Goal: Task Accomplishment & Management: Manage account settings

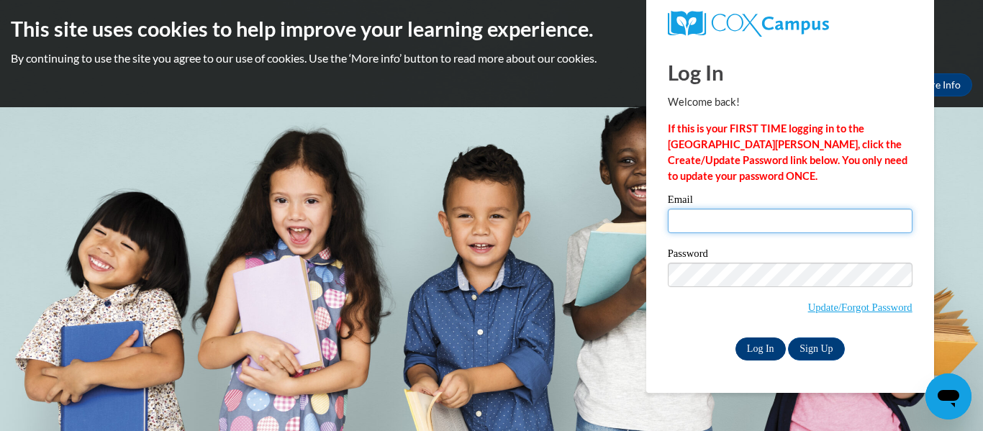
type input "cddeas2@aol.com"
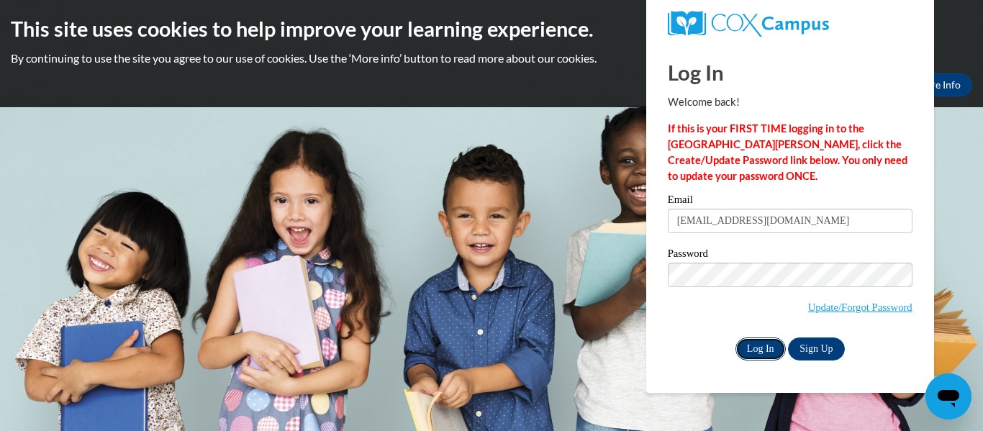
click at [746, 345] on input "Log In" at bounding box center [760, 348] width 50 height 23
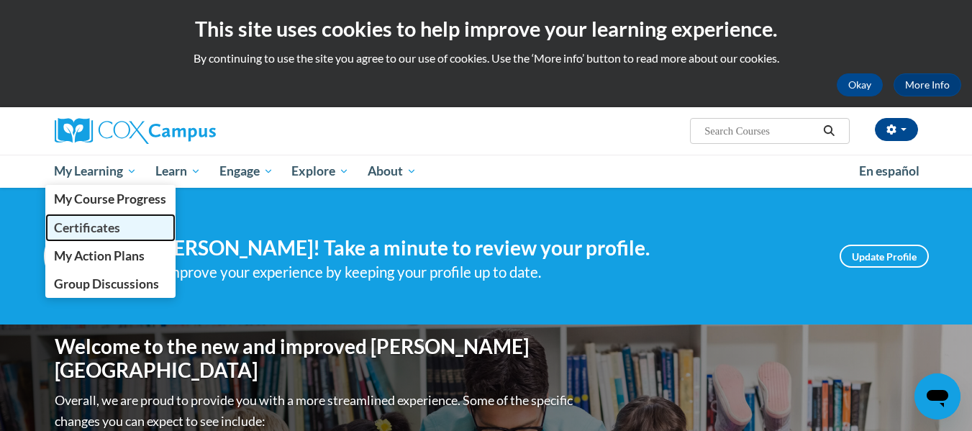
click at [95, 225] on span "Certificates" at bounding box center [87, 227] width 66 height 15
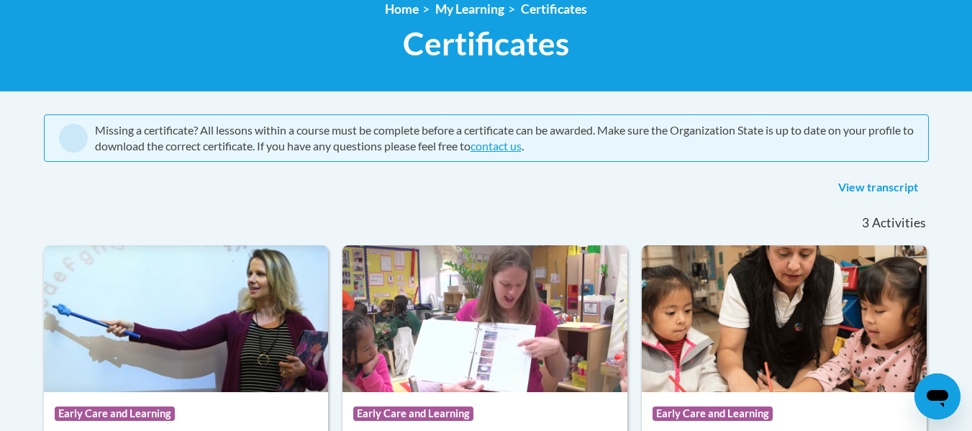
scroll to position [225, 0]
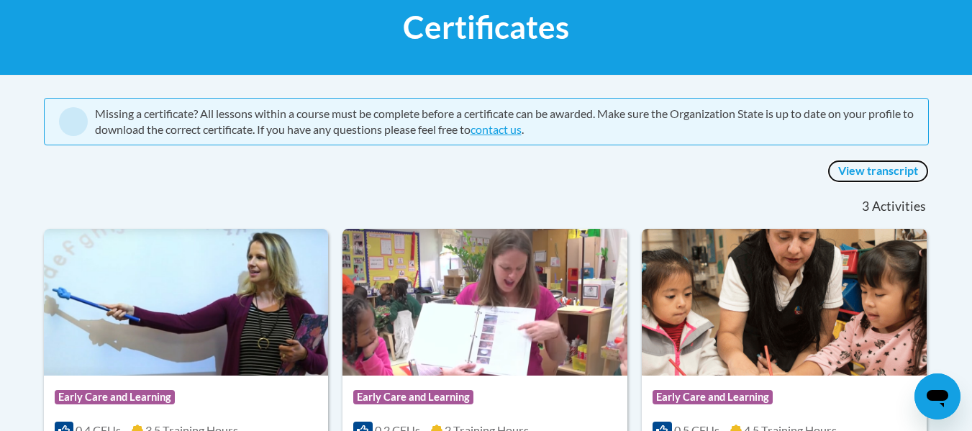
click at [861, 174] on link "View transcript" at bounding box center [878, 171] width 101 height 23
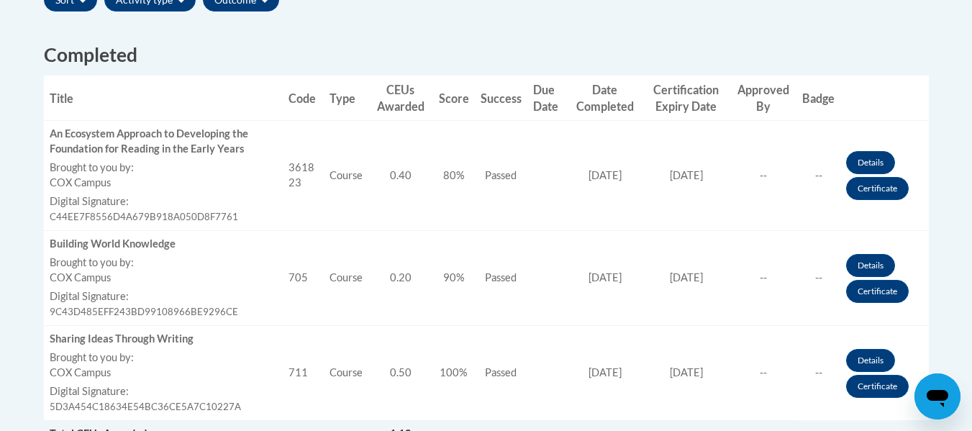
scroll to position [541, 0]
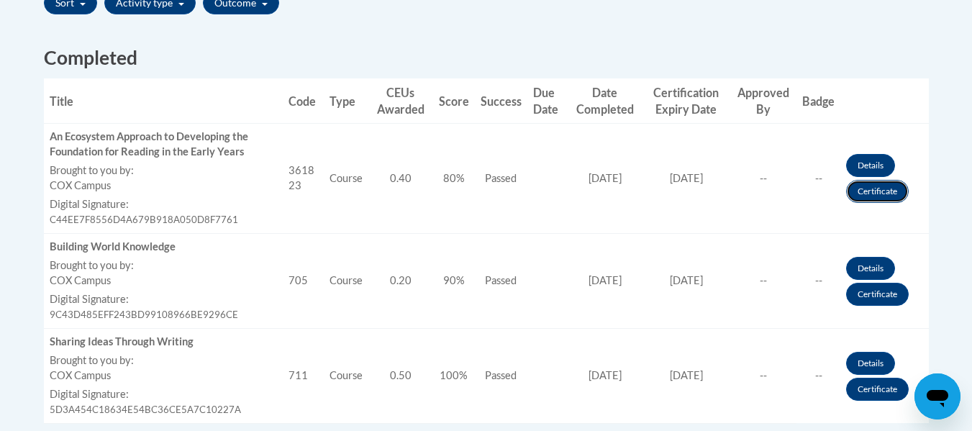
click at [883, 193] on link "Certificate" at bounding box center [877, 191] width 63 height 23
click at [868, 193] on link "Certificate" at bounding box center [877, 191] width 63 height 23
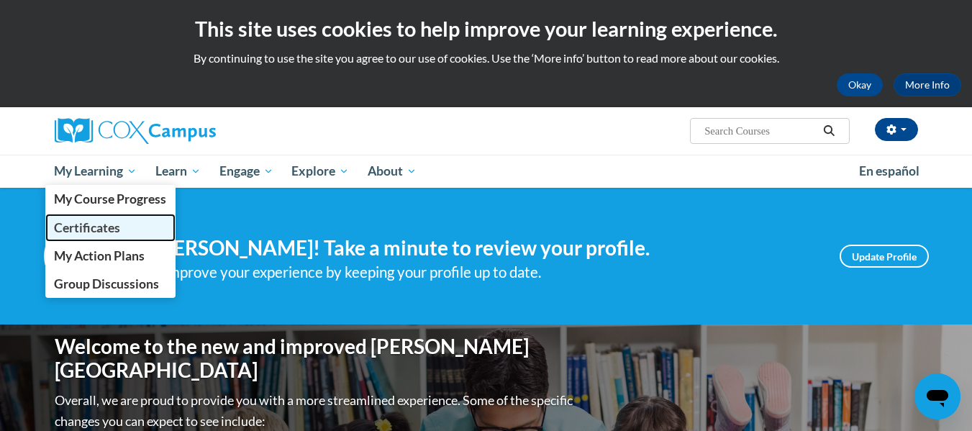
click at [99, 224] on span "Certificates" at bounding box center [87, 227] width 66 height 15
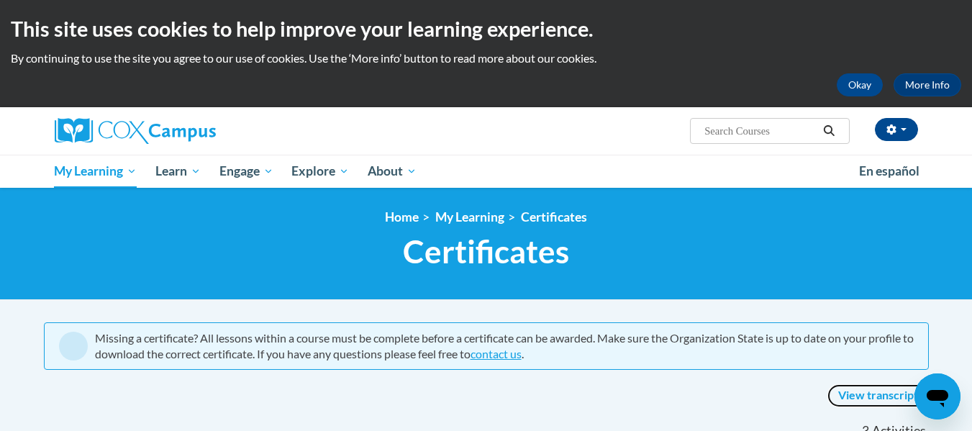
click at [889, 394] on link "View transcript" at bounding box center [878, 395] width 101 height 23
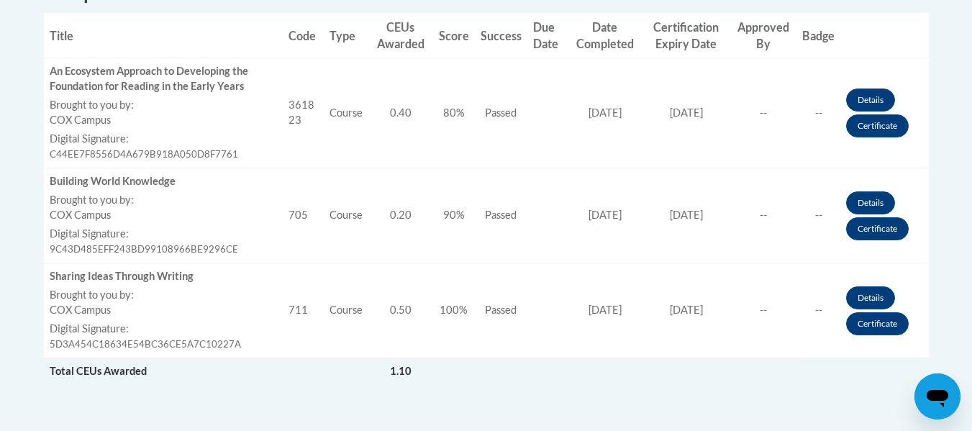
scroll to position [609, 0]
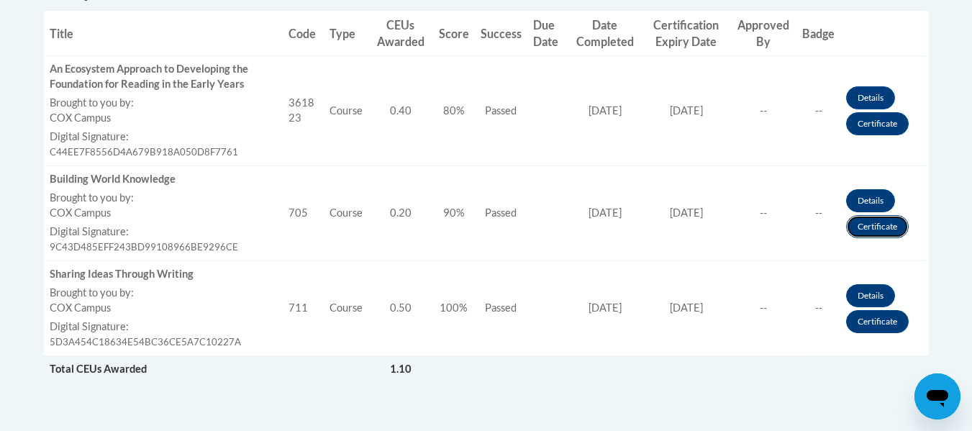
click at [870, 224] on link "Certificate" at bounding box center [877, 226] width 63 height 23
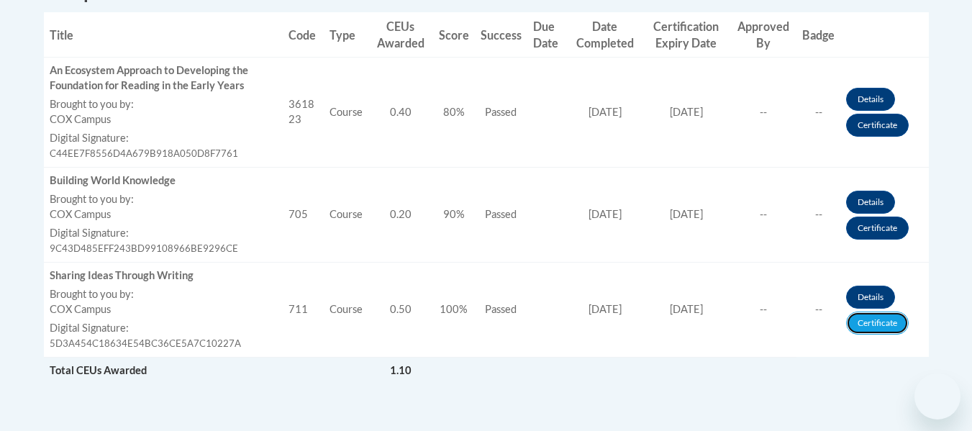
click at [869, 322] on link "Certificate" at bounding box center [877, 323] width 63 height 23
